Goal: Task Accomplishment & Management: Manage account settings

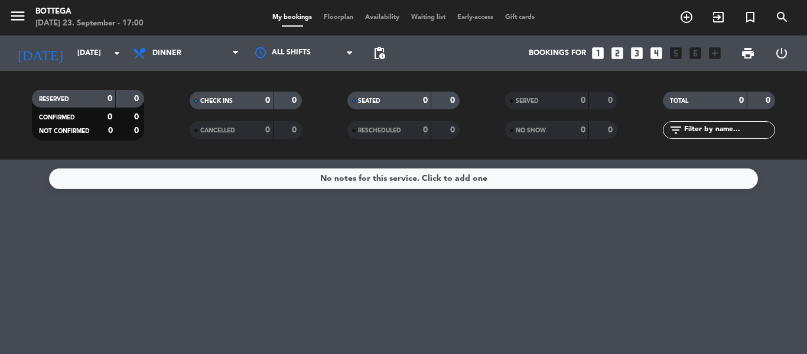
click at [60, 7] on div "Bottega" at bounding box center [89, 12] width 108 height 12
click at [718, 18] on icon "exit_to_app" at bounding box center [719, 17] width 14 height 14
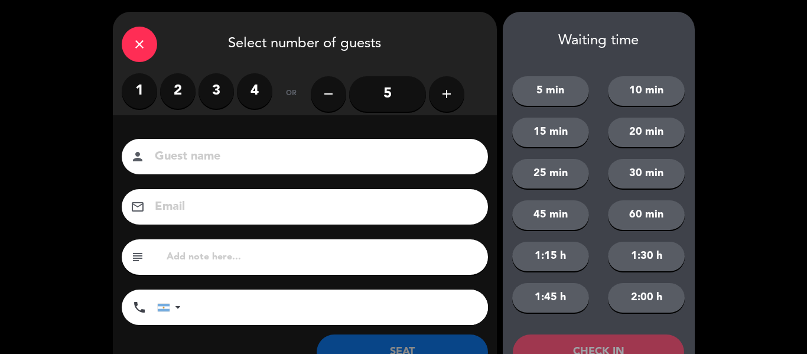
click at [154, 44] on div "close" at bounding box center [139, 44] width 35 height 35
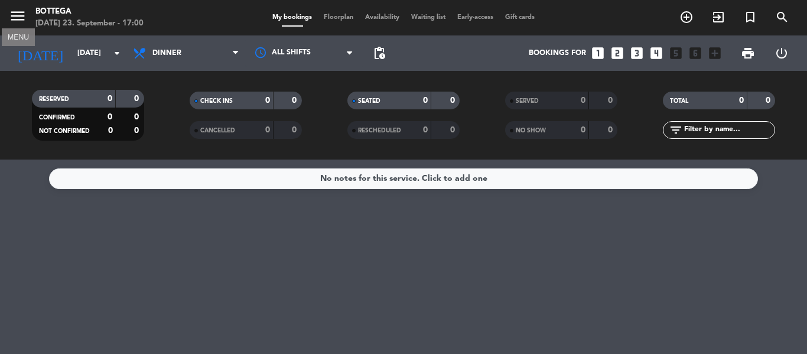
click at [18, 19] on icon "menu" at bounding box center [18, 16] width 18 height 18
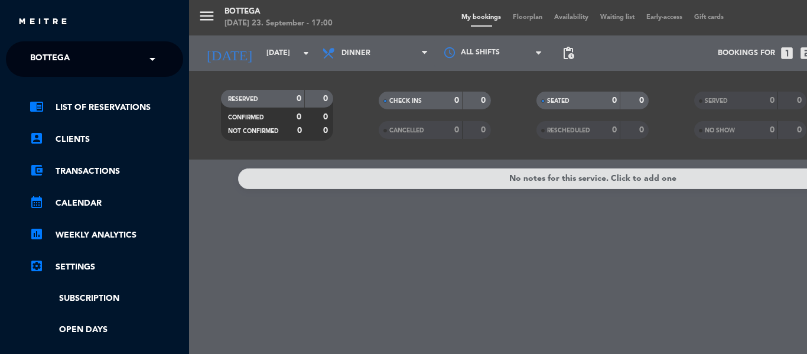
click at [158, 52] on span at bounding box center [155, 59] width 20 height 25
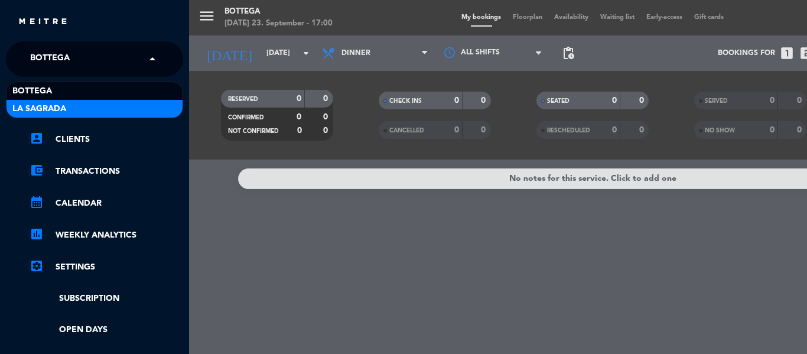
click at [46, 108] on span "La Sagrada" at bounding box center [39, 109] width 54 height 14
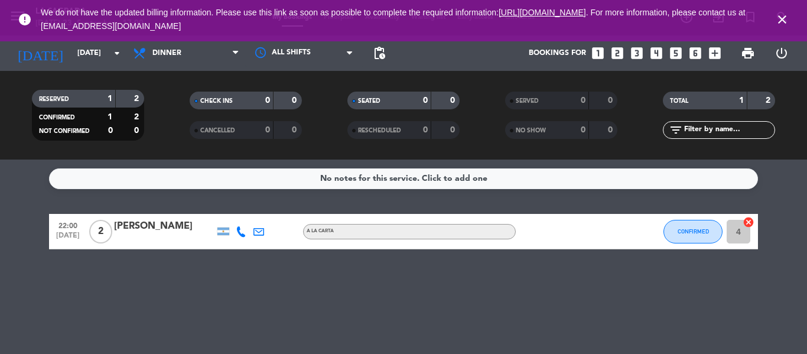
click at [788, 17] on icon "close" at bounding box center [783, 19] width 14 height 14
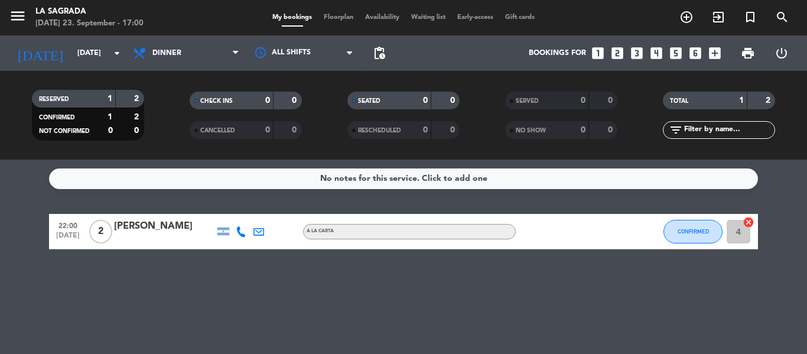
click at [737, 223] on input "4" at bounding box center [739, 232] width 24 height 24
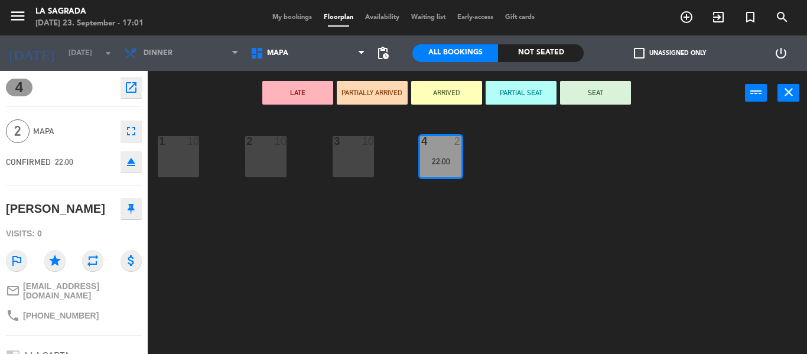
click at [124, 164] on icon "eject" at bounding box center [131, 162] width 14 height 14
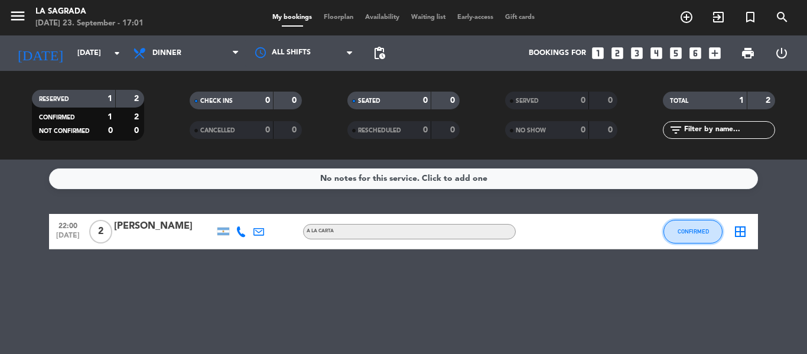
click at [702, 233] on span "CONFIRMED" at bounding box center [693, 231] width 31 height 7
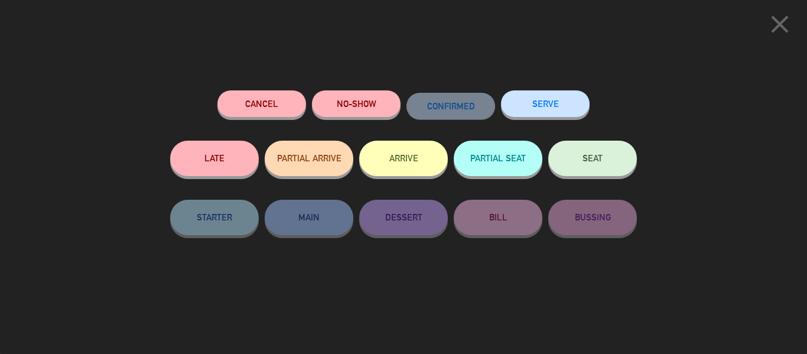
click at [779, 20] on icon "close" at bounding box center [781, 24] width 30 height 30
